Goal: Task Accomplishment & Management: Manage account settings

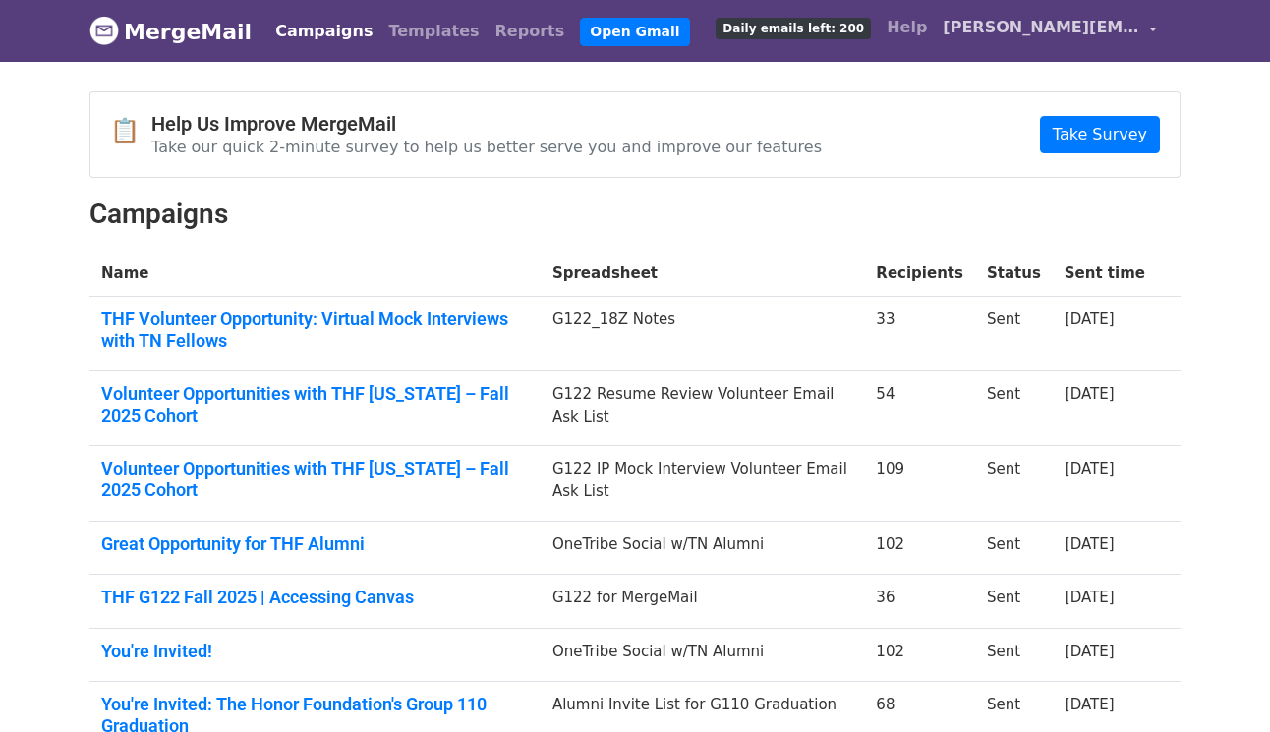
click at [1090, 30] on span "[PERSON_NAME][EMAIL_ADDRESS][DOMAIN_NAME]" at bounding box center [1040, 28] width 197 height 24
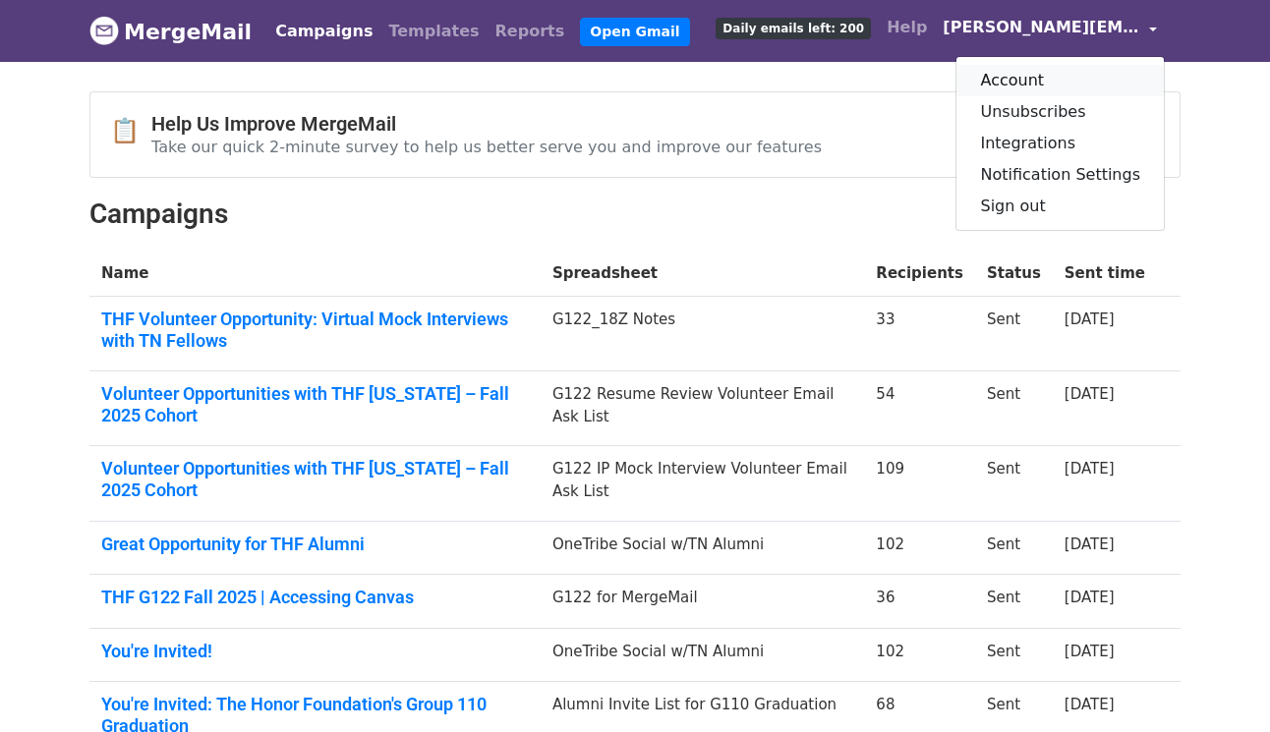
click at [1038, 74] on link "Account" at bounding box center [1059, 80] width 207 height 31
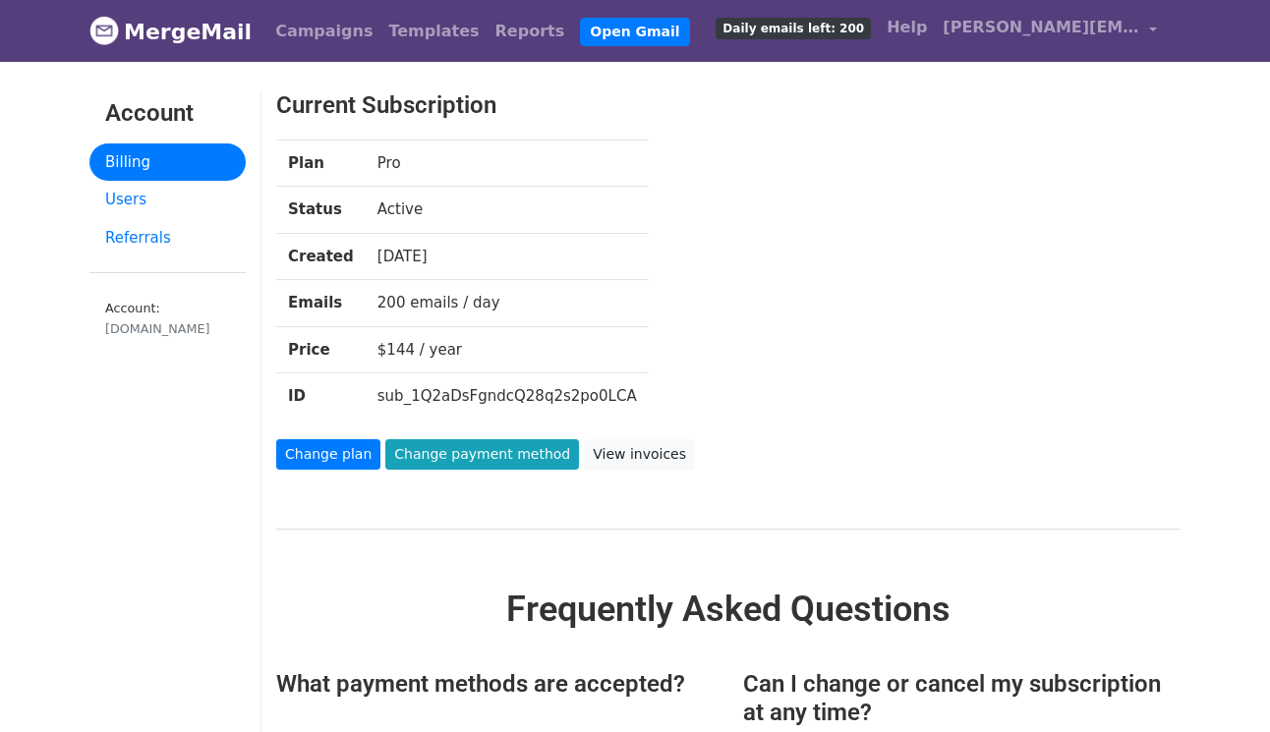
click at [161, 153] on link "Billing" at bounding box center [167, 162] width 156 height 38
click at [602, 453] on link "View invoices" at bounding box center [639, 454] width 111 height 30
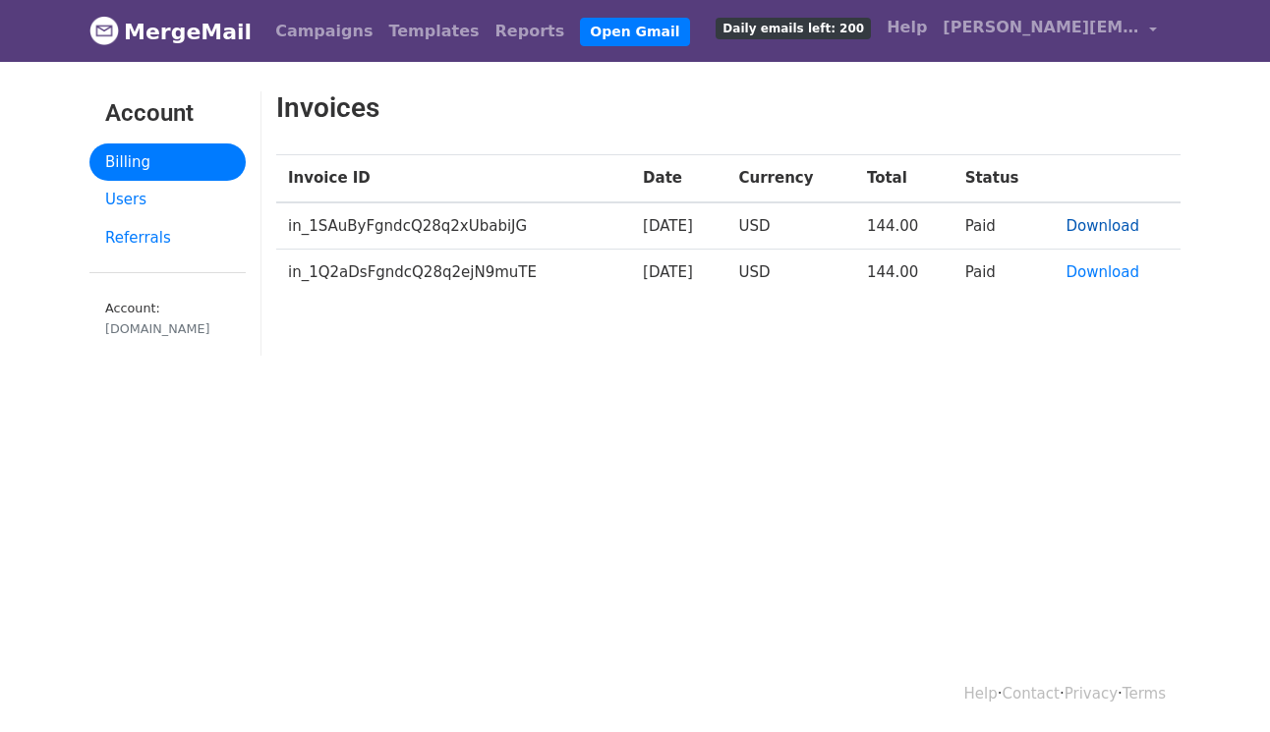
click at [1111, 226] on link "Download" at bounding box center [1102, 226] width 74 height 18
